Goal: Find contact information: Find contact information

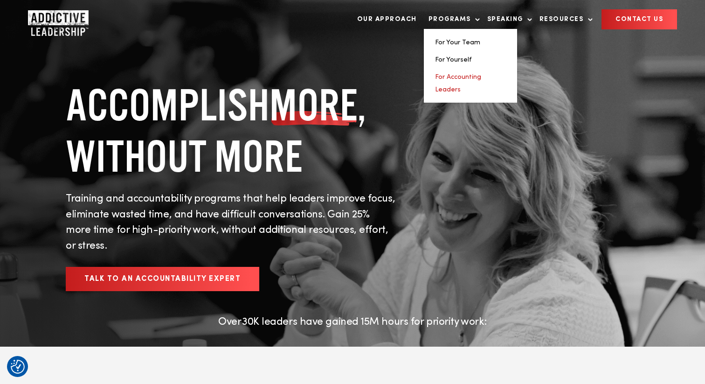
click at [464, 75] on link "For Accounting Leaders" at bounding box center [458, 83] width 46 height 19
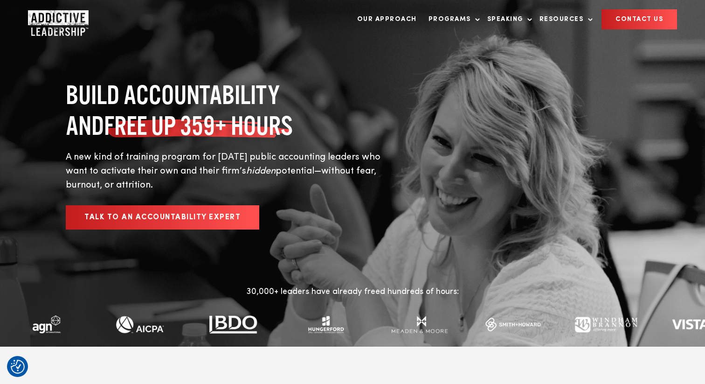
click at [178, 213] on span "Talk to an Accountability Expert" at bounding box center [162, 216] width 156 height 7
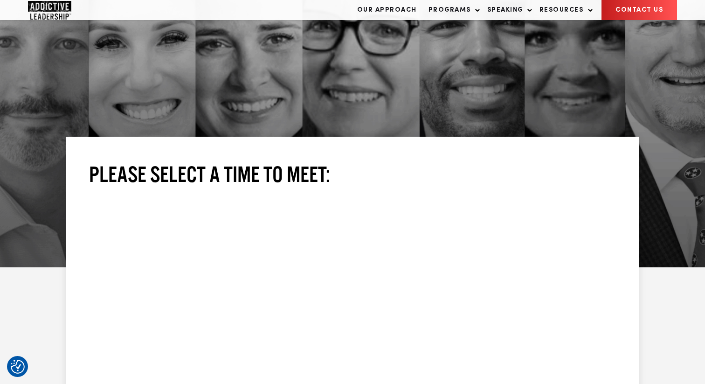
scroll to position [67, 0]
